Goal: Entertainment & Leisure: Consume media (video, audio)

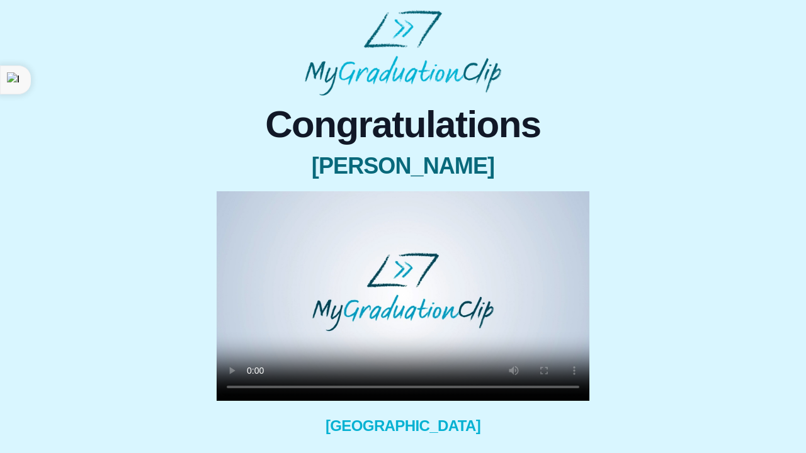
scroll to position [57, 0]
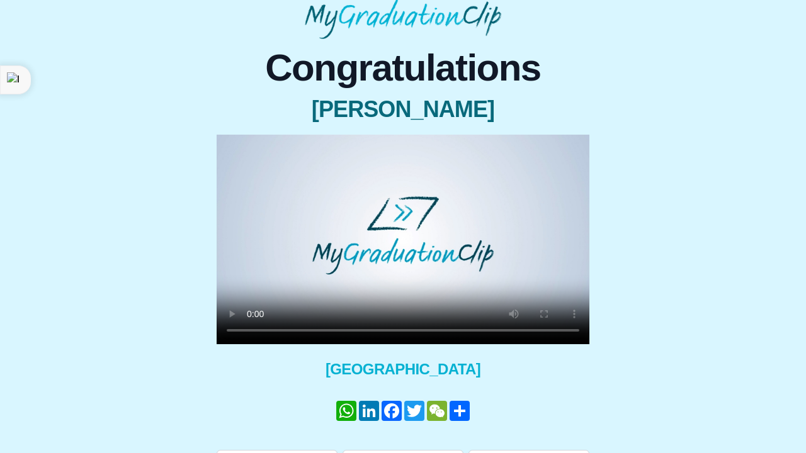
click at [317, 331] on video at bounding box center [403, 240] width 373 height 210
click at [270, 331] on video at bounding box center [403, 240] width 373 height 210
click at [387, 333] on video at bounding box center [403, 240] width 373 height 210
click at [375, 331] on video at bounding box center [403, 240] width 373 height 210
click at [256, 325] on video at bounding box center [403, 240] width 373 height 210
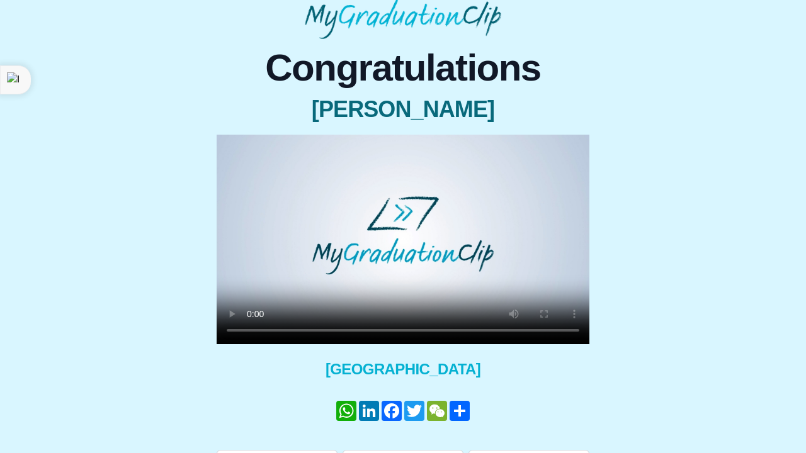
click at [252, 331] on video at bounding box center [403, 240] width 373 height 210
click at [256, 150] on video at bounding box center [403, 240] width 373 height 210
click at [570, 331] on video at bounding box center [403, 240] width 373 height 210
click at [397, 331] on video at bounding box center [403, 240] width 373 height 210
click at [251, 329] on video at bounding box center [403, 240] width 373 height 210
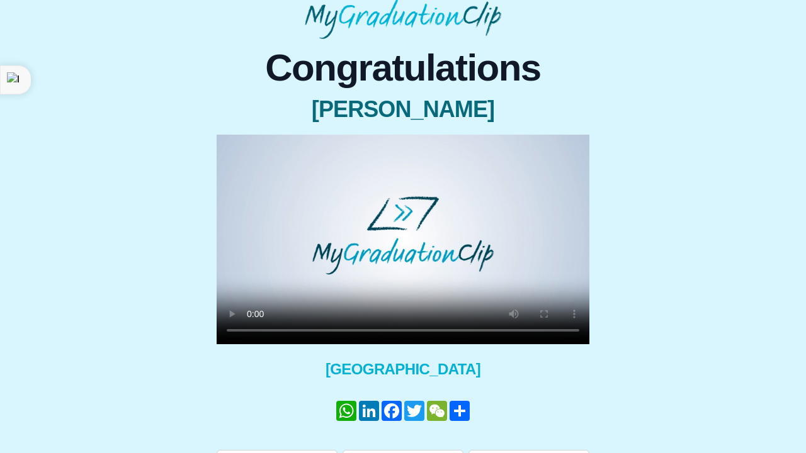
click at [466, 328] on video at bounding box center [403, 240] width 373 height 210
click at [467, 332] on video at bounding box center [403, 240] width 373 height 210
click at [455, 200] on video at bounding box center [403, 240] width 373 height 210
click at [247, 331] on video at bounding box center [403, 240] width 373 height 210
click at [255, 330] on video at bounding box center [403, 240] width 373 height 210
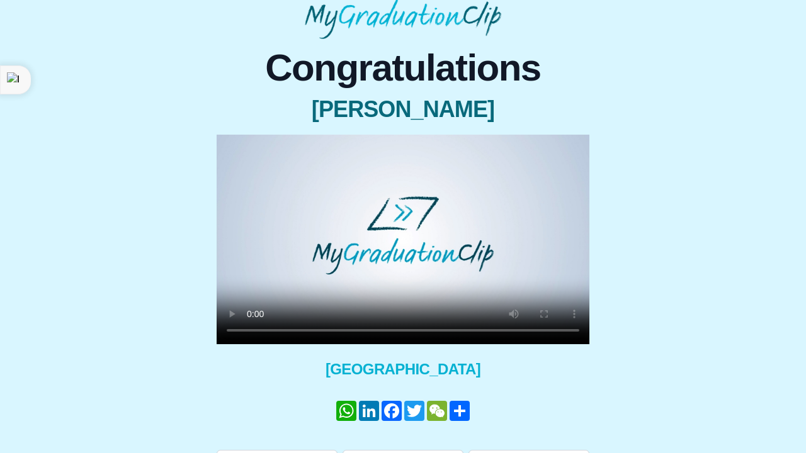
click at [235, 148] on video at bounding box center [403, 240] width 373 height 210
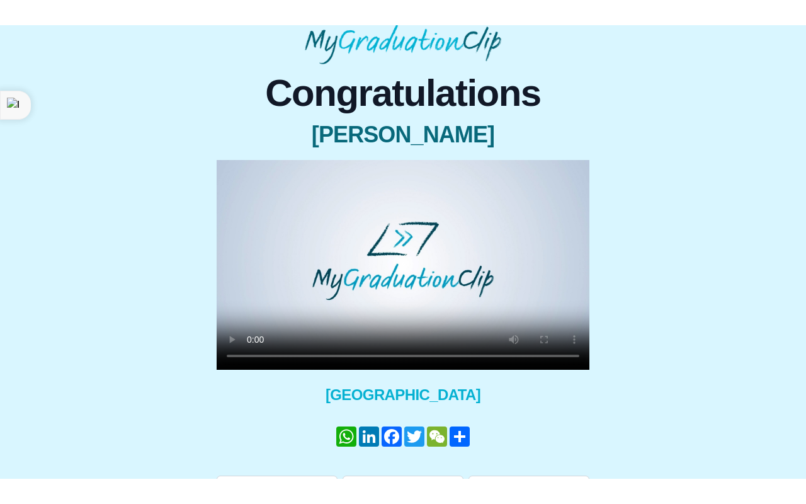
scroll to position [0, 0]
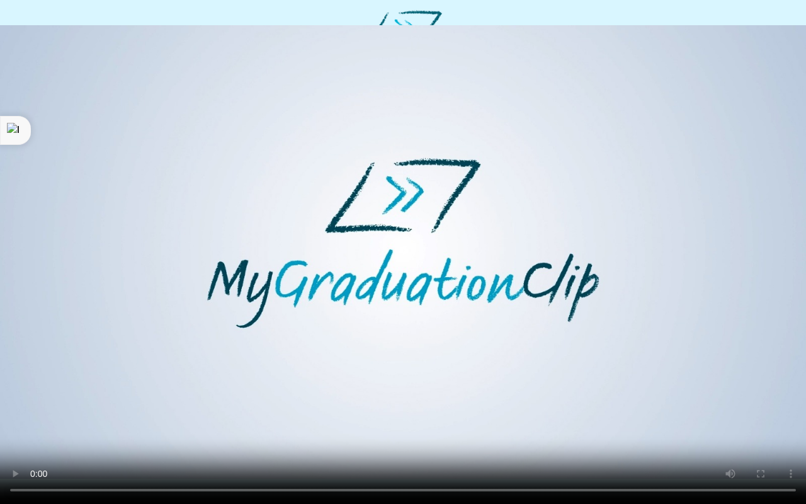
drag, startPoint x: 361, startPoint y: 478, endPoint x: 246, endPoint y: 484, distance: 115.4
click at [246, 453] on video at bounding box center [403, 252] width 806 height 504
click at [407, 453] on video at bounding box center [403, 252] width 806 height 504
click at [365, 453] on video at bounding box center [403, 252] width 806 height 504
click at [406, 453] on video at bounding box center [403, 252] width 806 height 504
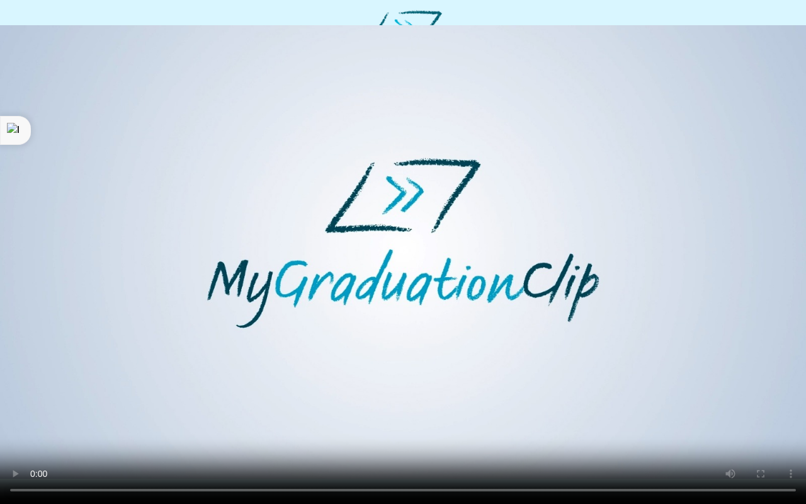
click at [537, 453] on video at bounding box center [403, 252] width 806 height 504
click at [397, 453] on video at bounding box center [403, 252] width 806 height 504
click at [292, 453] on video at bounding box center [403, 252] width 806 height 504
click at [294, 453] on video at bounding box center [403, 252] width 806 height 504
click at [302, 453] on video at bounding box center [403, 252] width 806 height 504
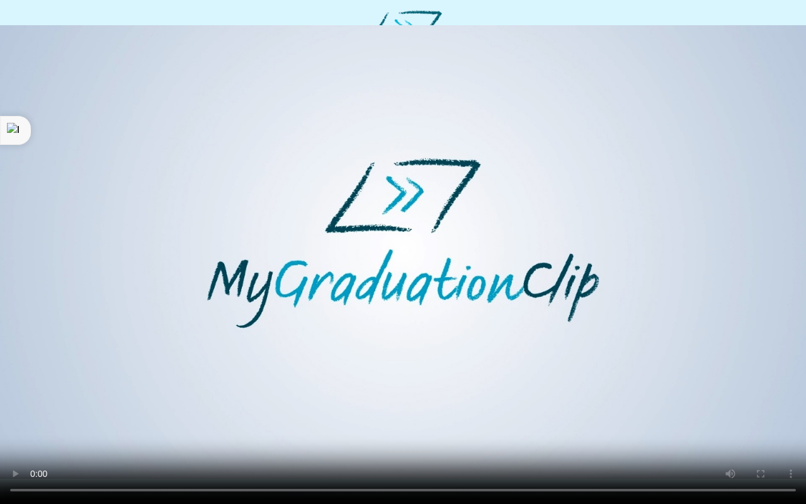
click at [312, 453] on video at bounding box center [403, 252] width 806 height 504
click at [327, 453] on video at bounding box center [403, 252] width 806 height 504
click at [340, 453] on video at bounding box center [403, 252] width 806 height 504
click at [347, 453] on video at bounding box center [403, 252] width 806 height 504
click at [352, 453] on video at bounding box center [403, 252] width 806 height 504
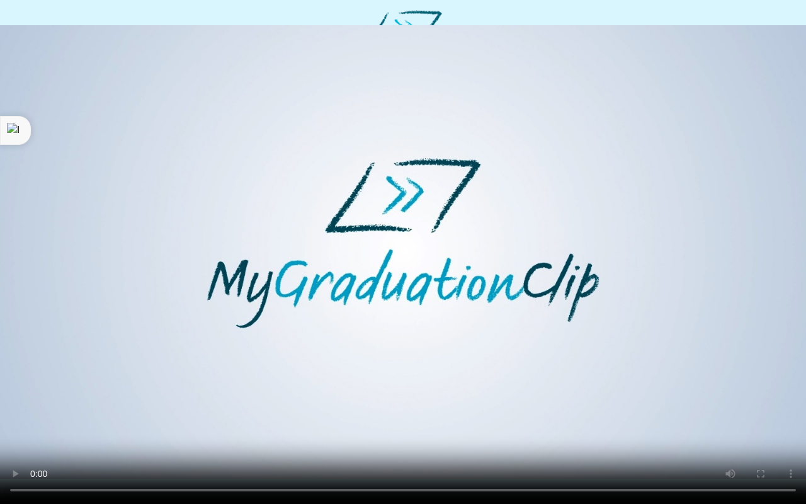
click at [359, 453] on video at bounding box center [403, 252] width 806 height 504
click at [366, 453] on video at bounding box center [403, 252] width 806 height 504
click at [359, 453] on video at bounding box center [403, 252] width 806 height 504
click at [371, 453] on video at bounding box center [403, 252] width 806 height 504
click at [342, 453] on video at bounding box center [403, 252] width 806 height 504
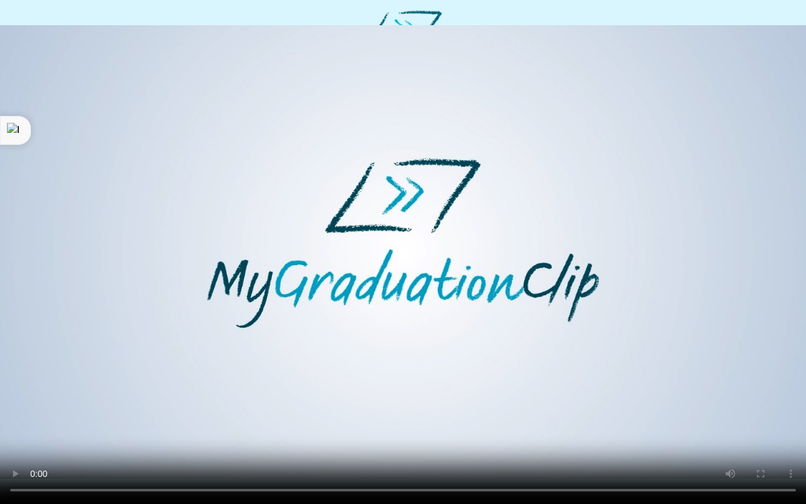
click at [392, 453] on video at bounding box center [403, 252] width 806 height 504
click at [403, 453] on video at bounding box center [403, 252] width 806 height 504
click at [512, 453] on video at bounding box center [403, 252] width 806 height 504
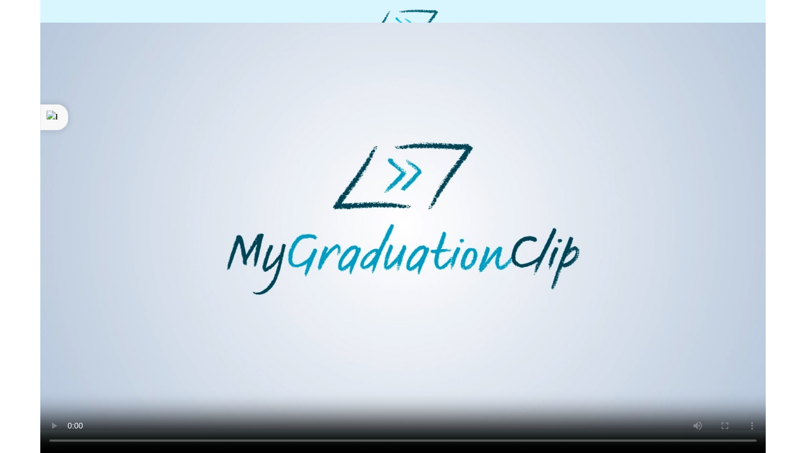
scroll to position [50, 0]
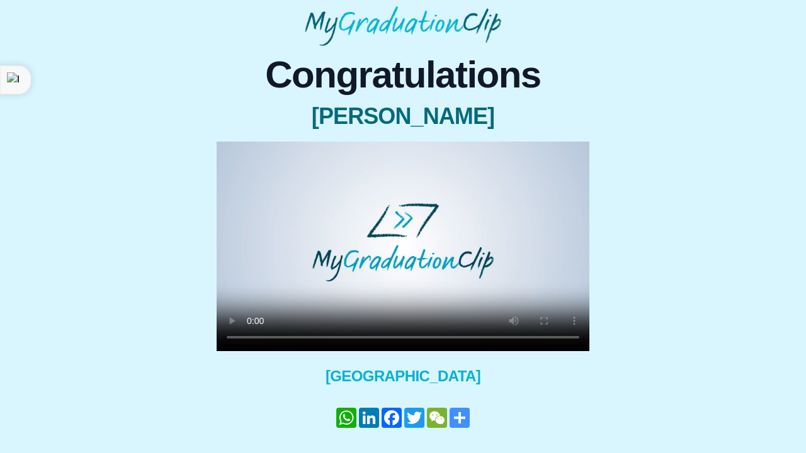
click at [461, 421] on link "Share" at bounding box center [459, 418] width 23 height 20
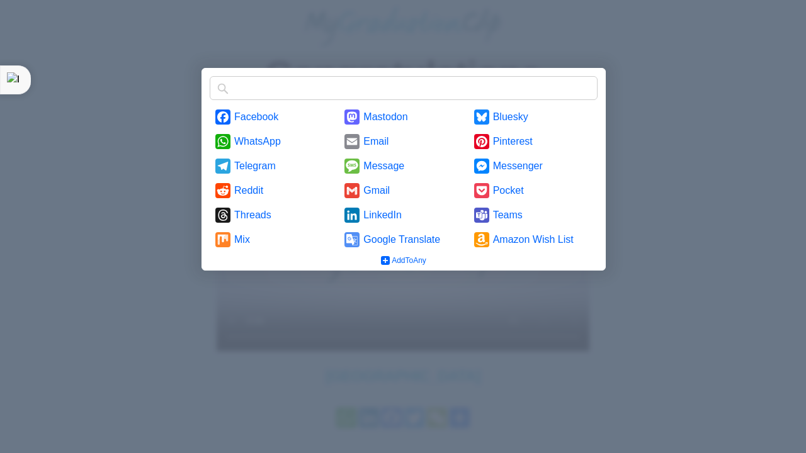
click at [489, 321] on div at bounding box center [403, 226] width 806 height 453
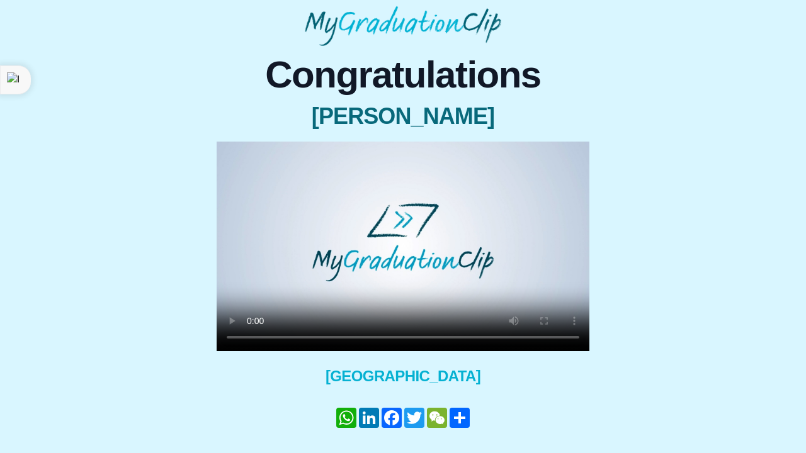
click at [407, 280] on video at bounding box center [403, 247] width 373 height 210
click at [540, 400] on div "WhatsApp LinkedIn Facebook Twitter WeChat Share" at bounding box center [403, 418] width 373 height 38
